Goal: Transaction & Acquisition: Book appointment/travel/reservation

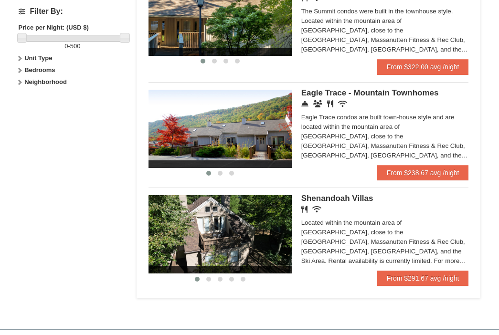
scroll to position [440, 0]
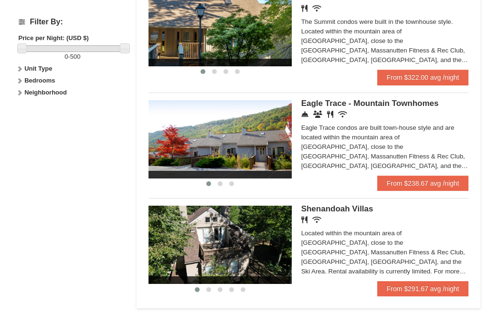
click at [244, 145] on img at bounding box center [220, 139] width 143 height 78
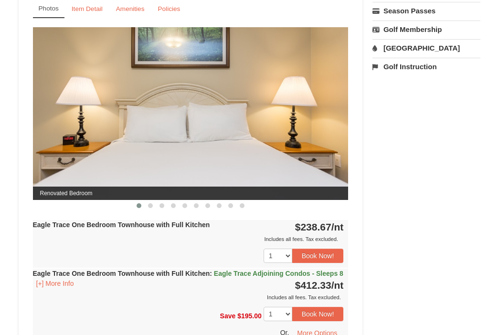
scroll to position [385, 0]
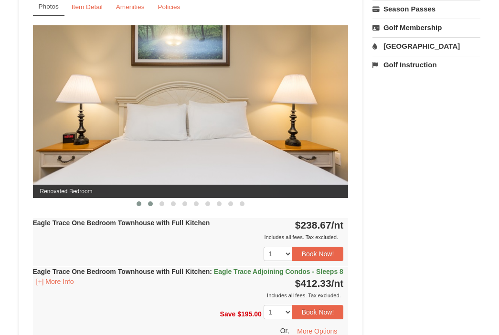
click at [151, 203] on span at bounding box center [150, 204] width 5 height 5
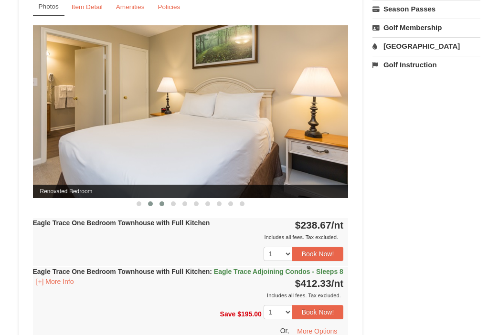
click at [161, 203] on span at bounding box center [162, 204] width 5 height 5
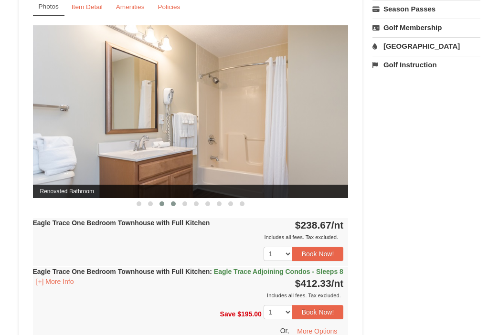
click at [176, 204] on button at bounding box center [173, 204] width 11 height 10
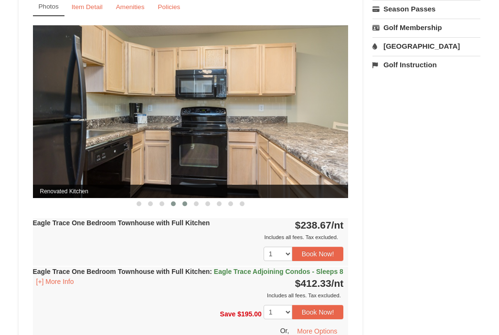
click at [185, 204] on span at bounding box center [185, 204] width 5 height 5
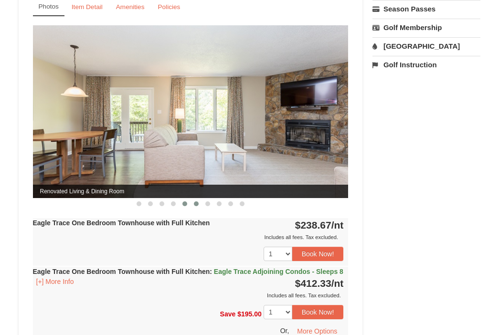
click at [196, 204] on span at bounding box center [196, 204] width 5 height 5
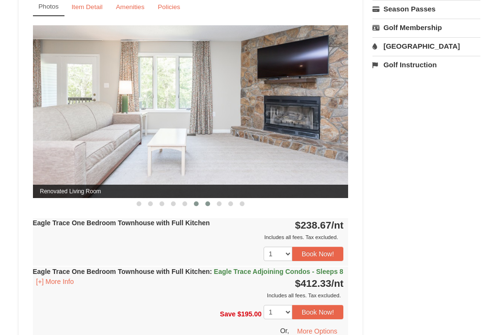
click at [207, 205] on span at bounding box center [208, 204] width 5 height 5
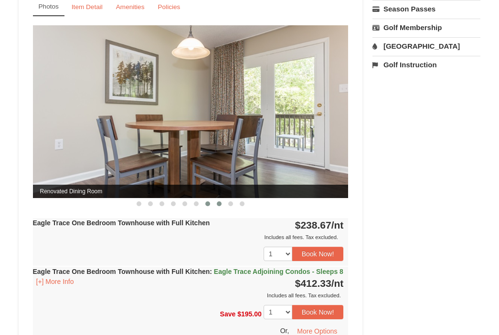
click at [219, 205] on span at bounding box center [219, 204] width 5 height 5
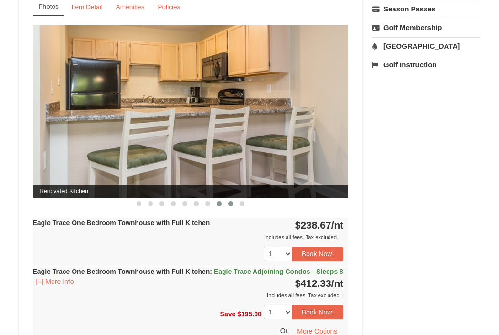
click at [228, 205] on button at bounding box center [230, 204] width 11 height 10
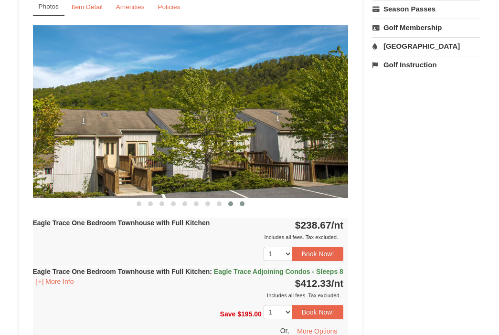
click at [244, 205] on span at bounding box center [242, 204] width 5 height 5
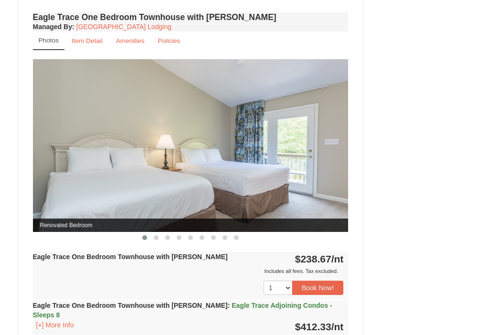
scroll to position [807, 0]
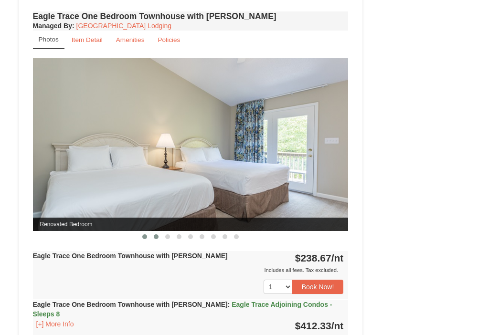
click at [156, 242] on button at bounding box center [156, 237] width 11 height 10
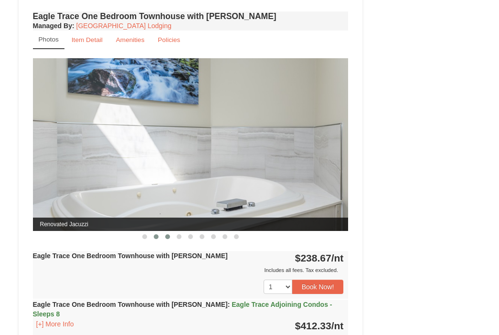
click at [169, 239] on span at bounding box center [167, 237] width 5 height 5
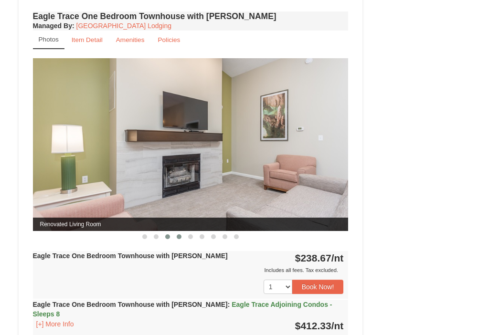
click at [181, 242] on button at bounding box center [178, 237] width 11 height 10
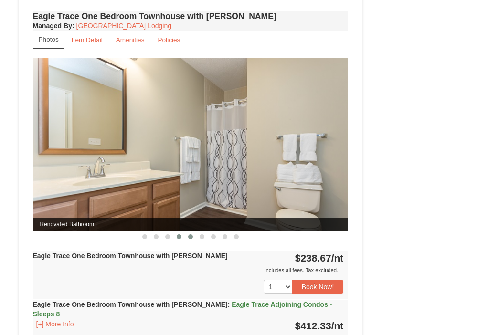
click at [192, 239] on span at bounding box center [190, 237] width 5 height 5
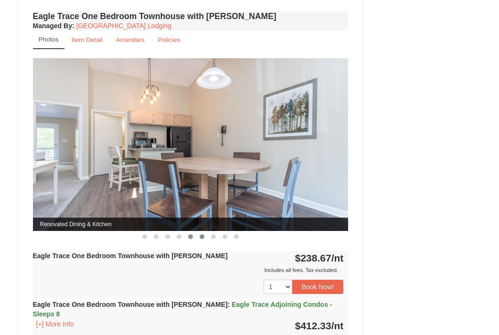
click at [204, 242] on button at bounding box center [201, 237] width 11 height 10
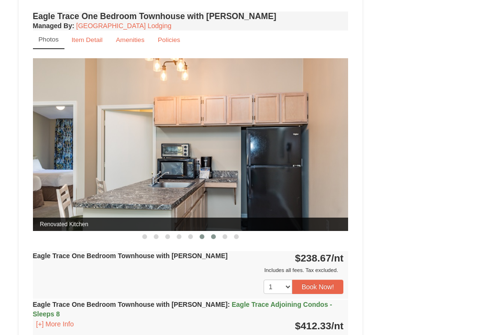
click at [213, 239] on span at bounding box center [213, 237] width 5 height 5
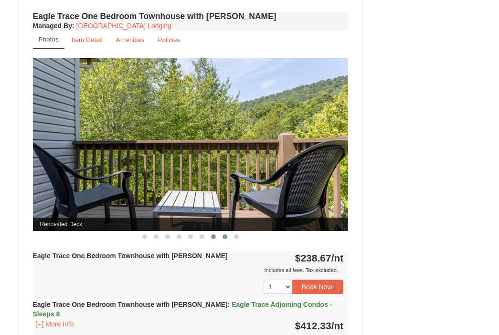
click at [227, 242] on button at bounding box center [224, 237] width 11 height 10
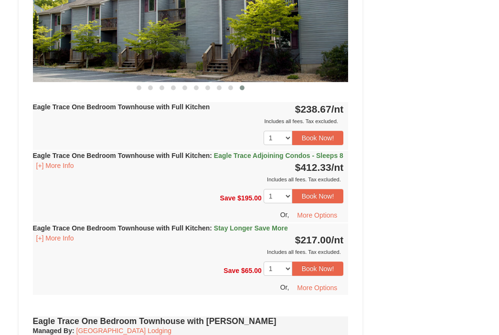
scroll to position [500, 0]
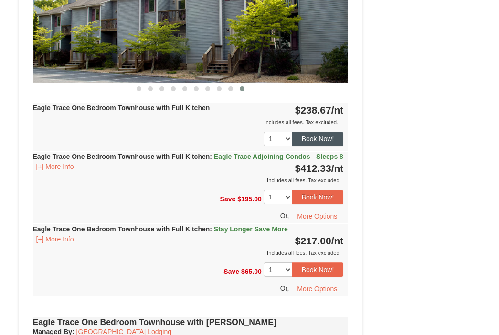
click at [313, 142] on button "Book Now!" at bounding box center [318, 139] width 52 height 14
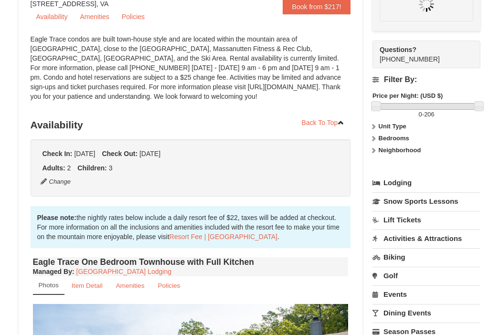
scroll to position [93, 0]
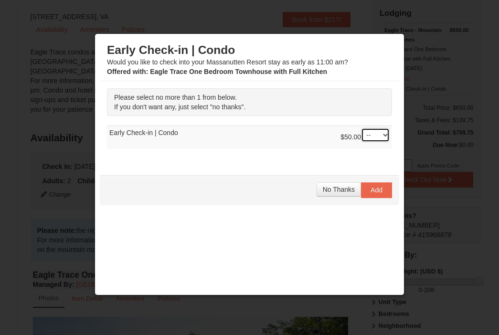
select select "1"
click at [372, 191] on span "Add" at bounding box center [377, 190] width 12 height 8
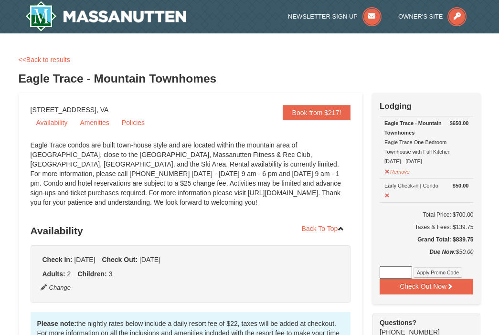
scroll to position [0, 0]
